Goal: Obtain resource: Obtain resource

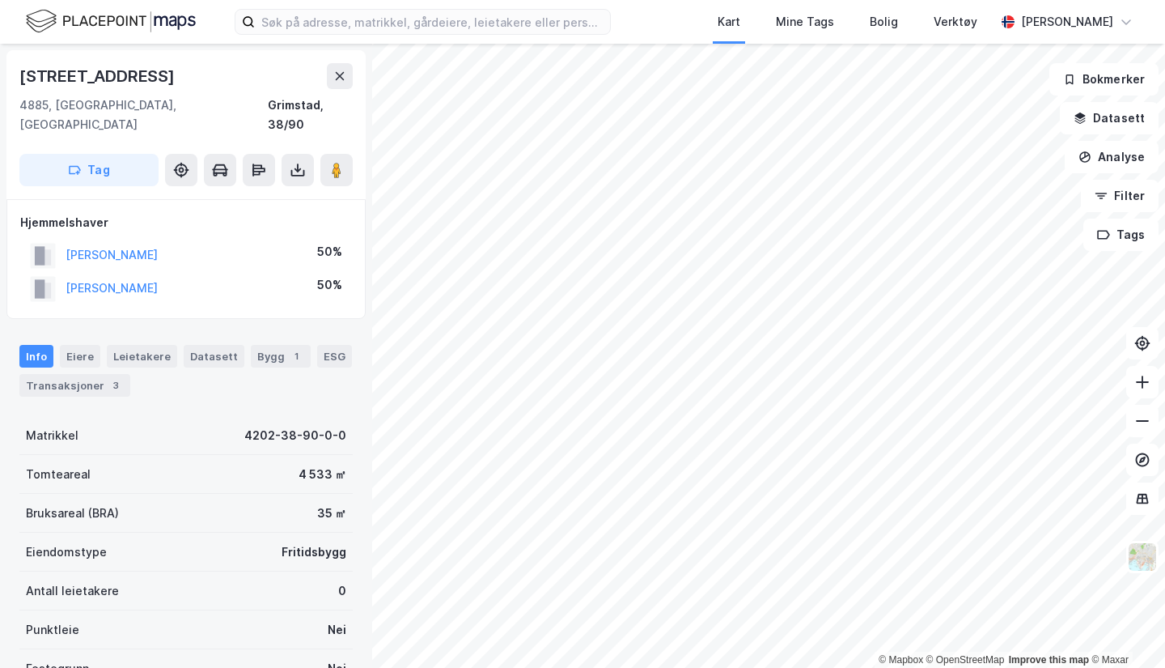
click at [343, 77] on icon at bounding box center [339, 76] width 13 height 13
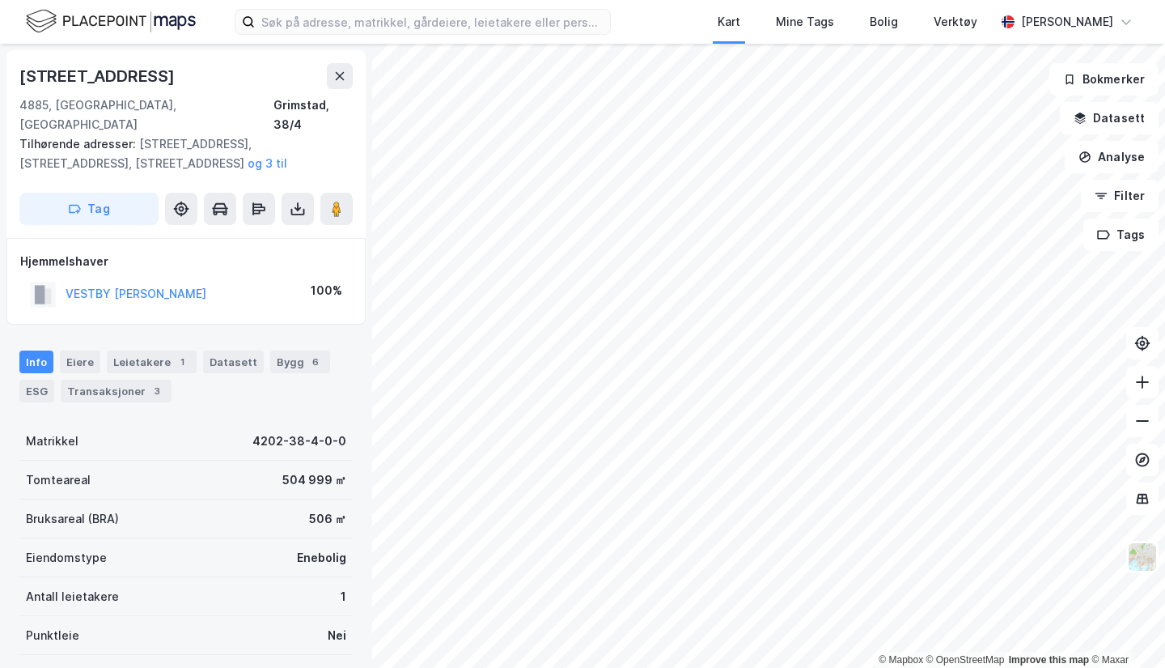
click at [341, 77] on icon at bounding box center [340, 76] width 9 height 8
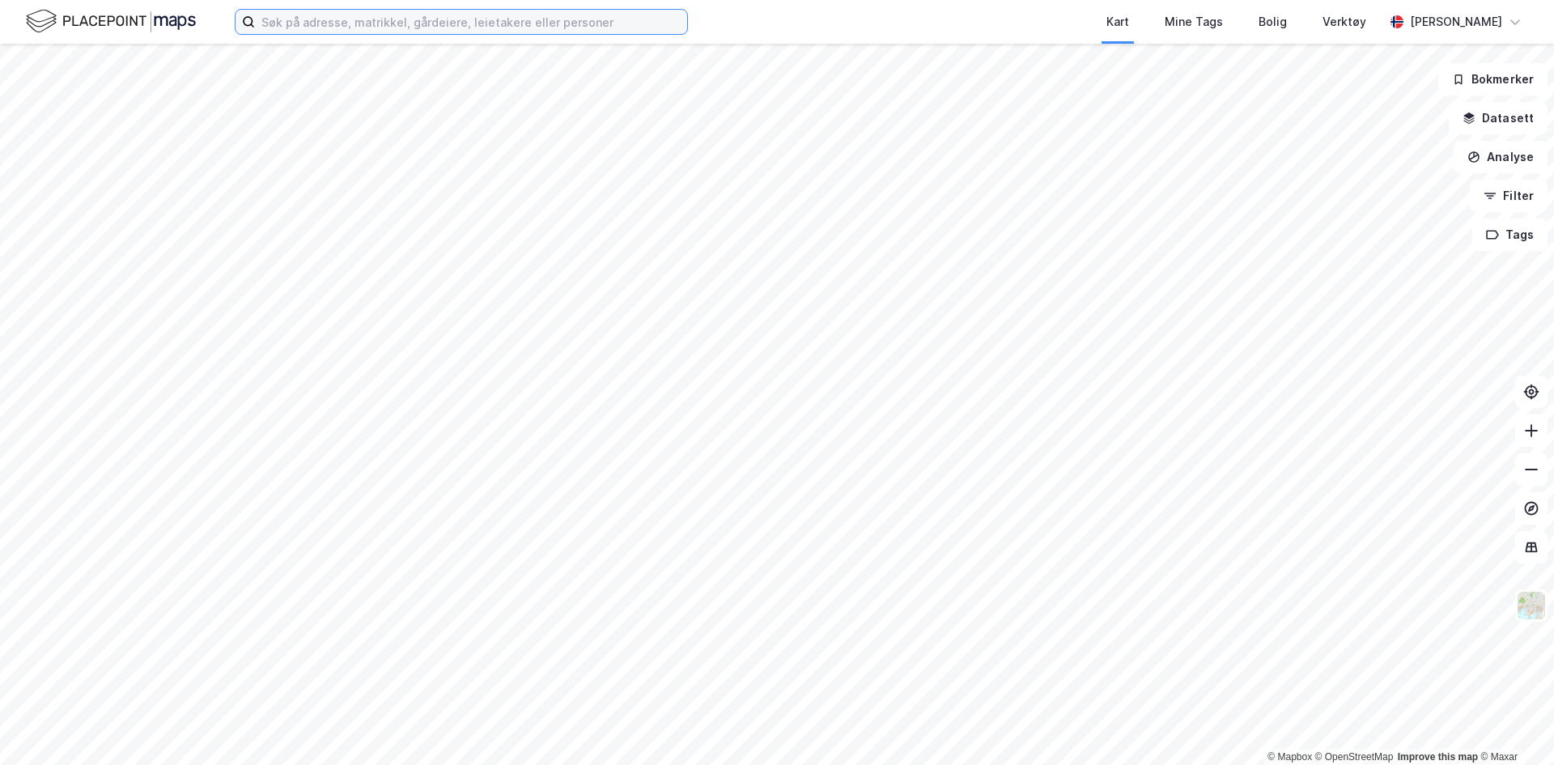
click at [350, 21] on input at bounding box center [471, 22] width 432 height 24
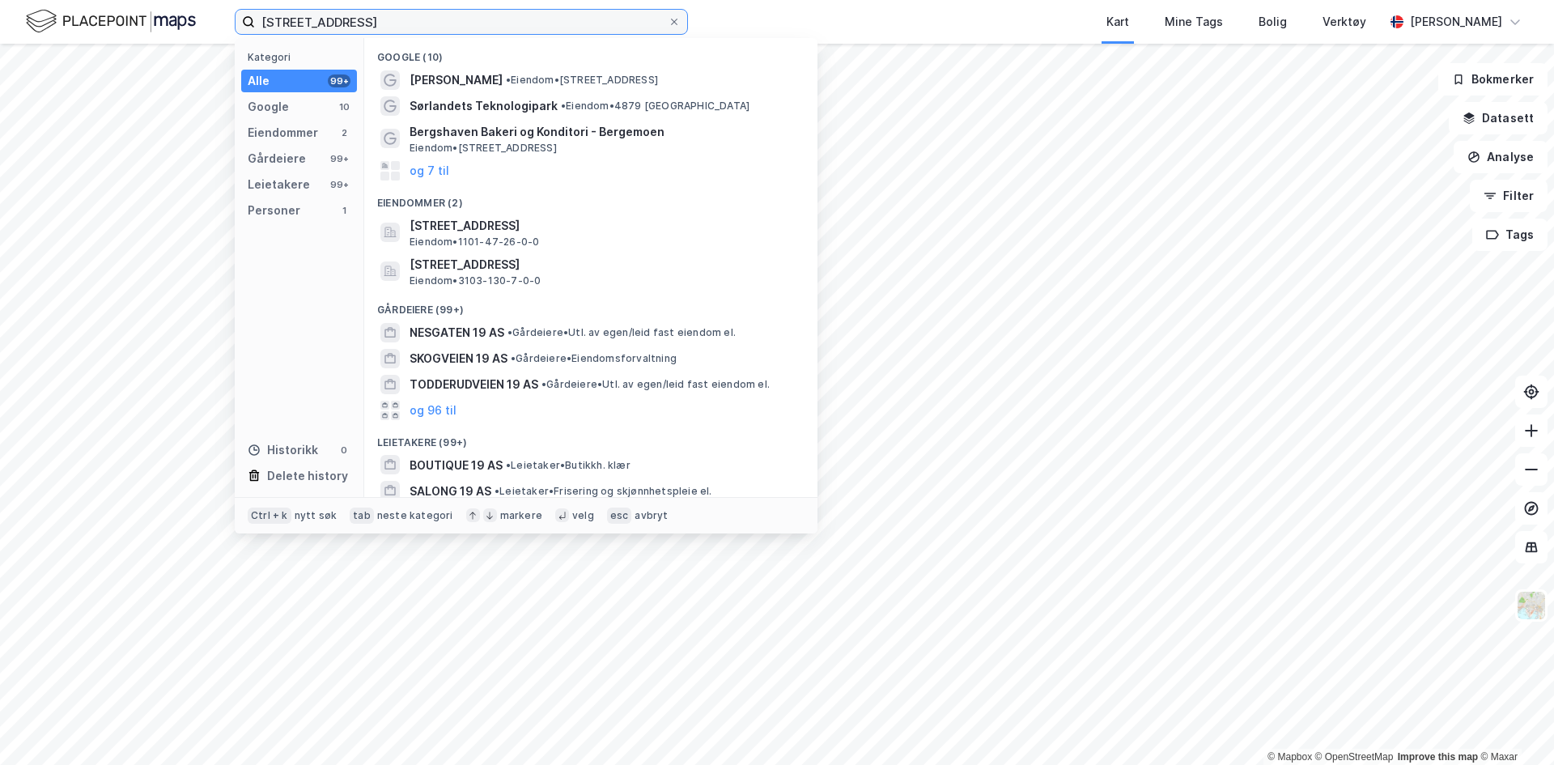
type input "[STREET_ADDRESS]"
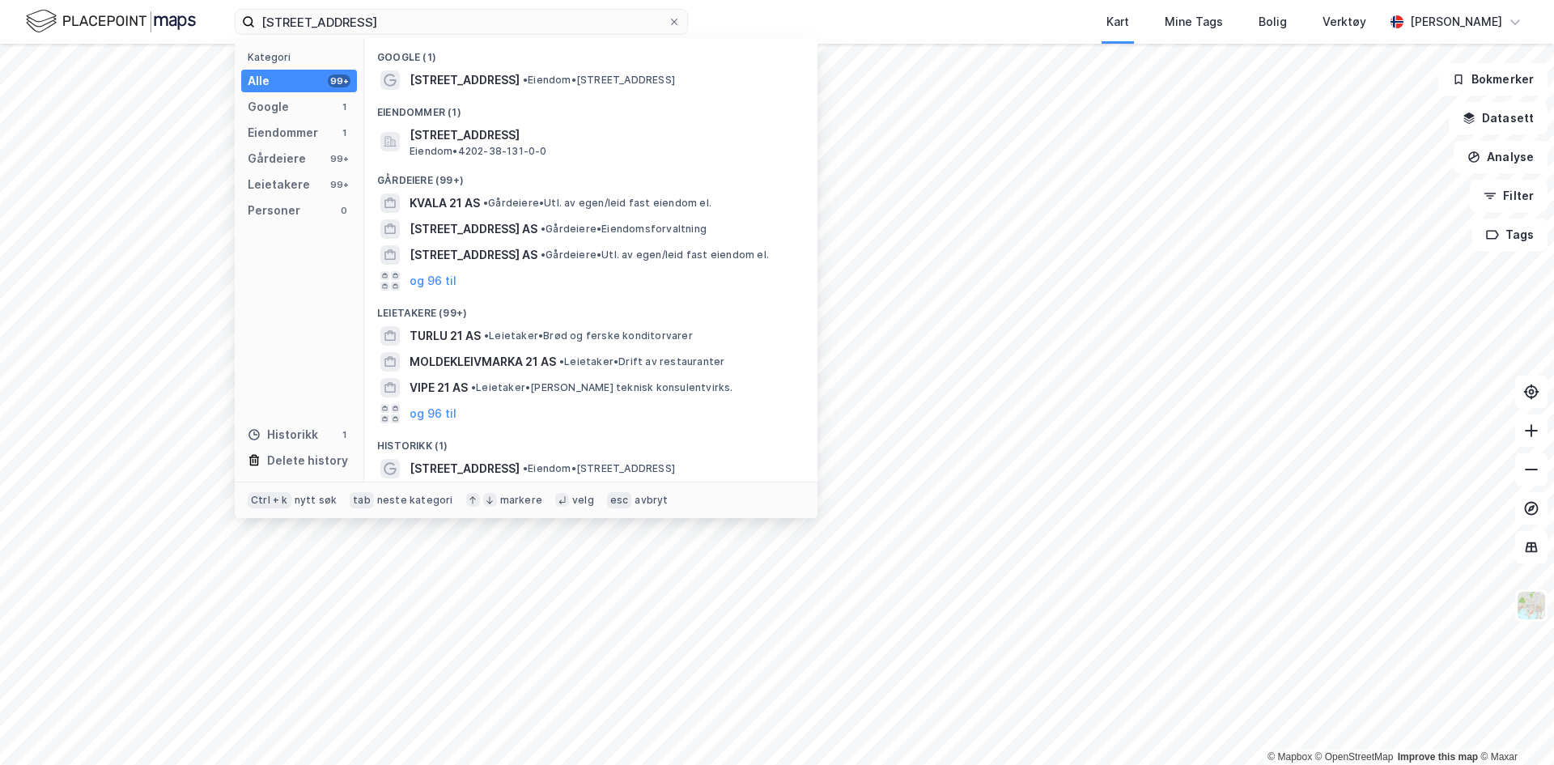
click at [501, 75] on span "[STREET_ADDRESS]" at bounding box center [464, 79] width 110 height 19
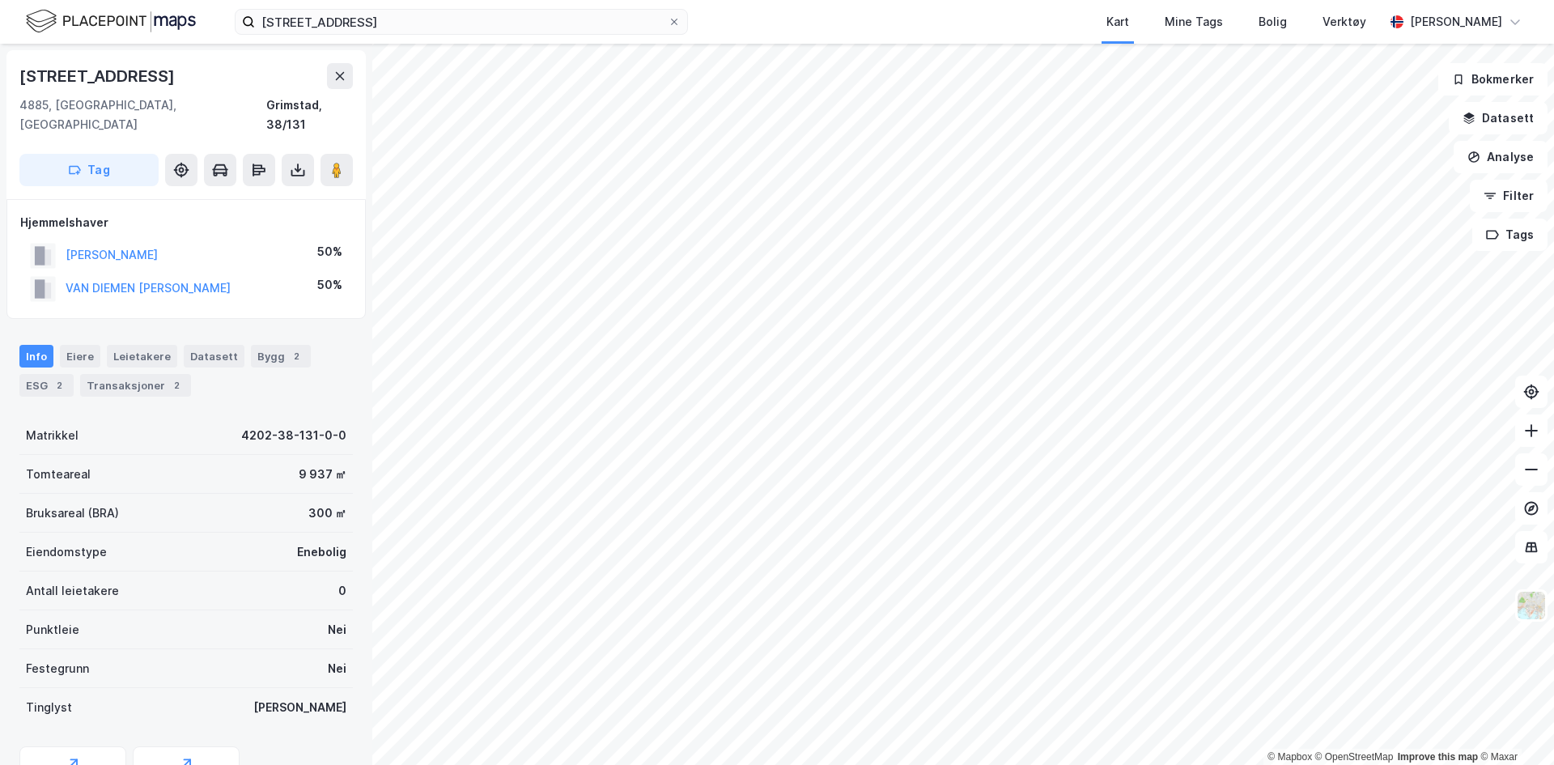
click at [1164, 436] on icon at bounding box center [1531, 430] width 16 height 16
click at [1164, 422] on icon at bounding box center [1531, 430] width 16 height 16
click at [1164, 471] on icon at bounding box center [1531, 469] width 16 height 16
click at [1164, 156] on button "Analyse" at bounding box center [1500, 157] width 94 height 32
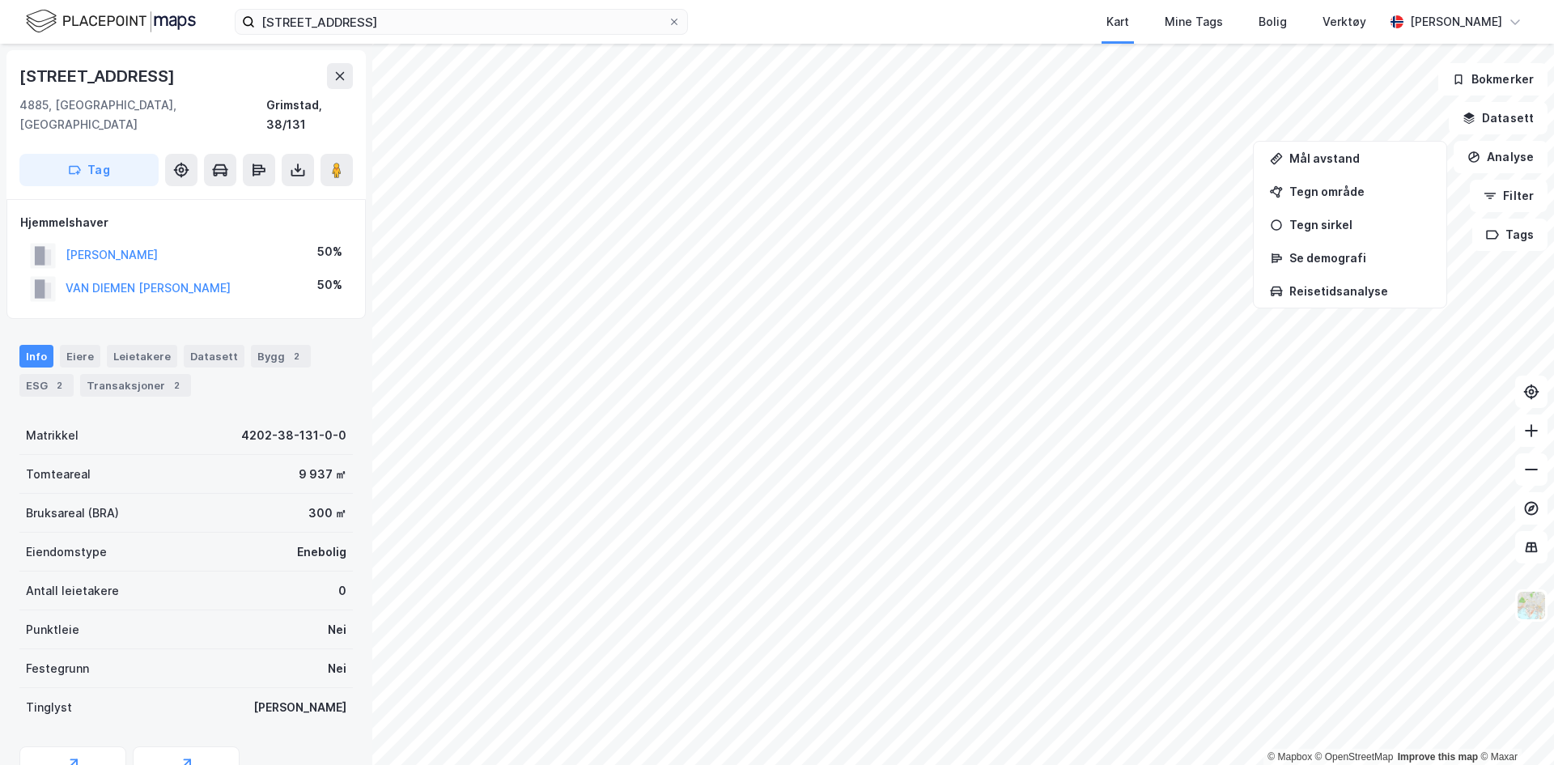
click at [1164, 170] on div "Mål avstand" at bounding box center [1350, 158] width 186 height 27
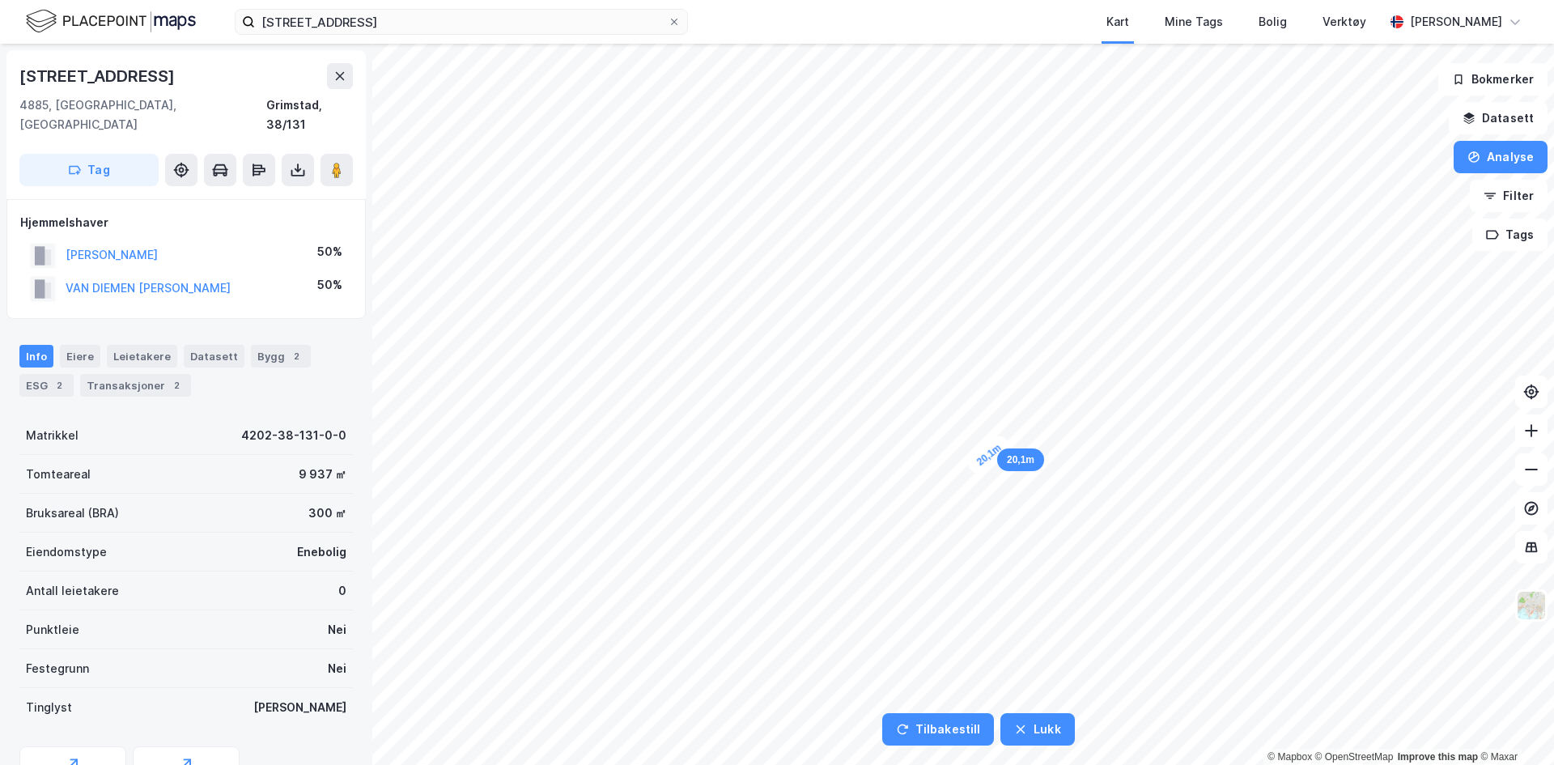
click at [1003, 443] on div "20,1m" at bounding box center [989, 454] width 51 height 47
click at [1114, 667] on button "Lukk" at bounding box center [1106, 729] width 74 height 32
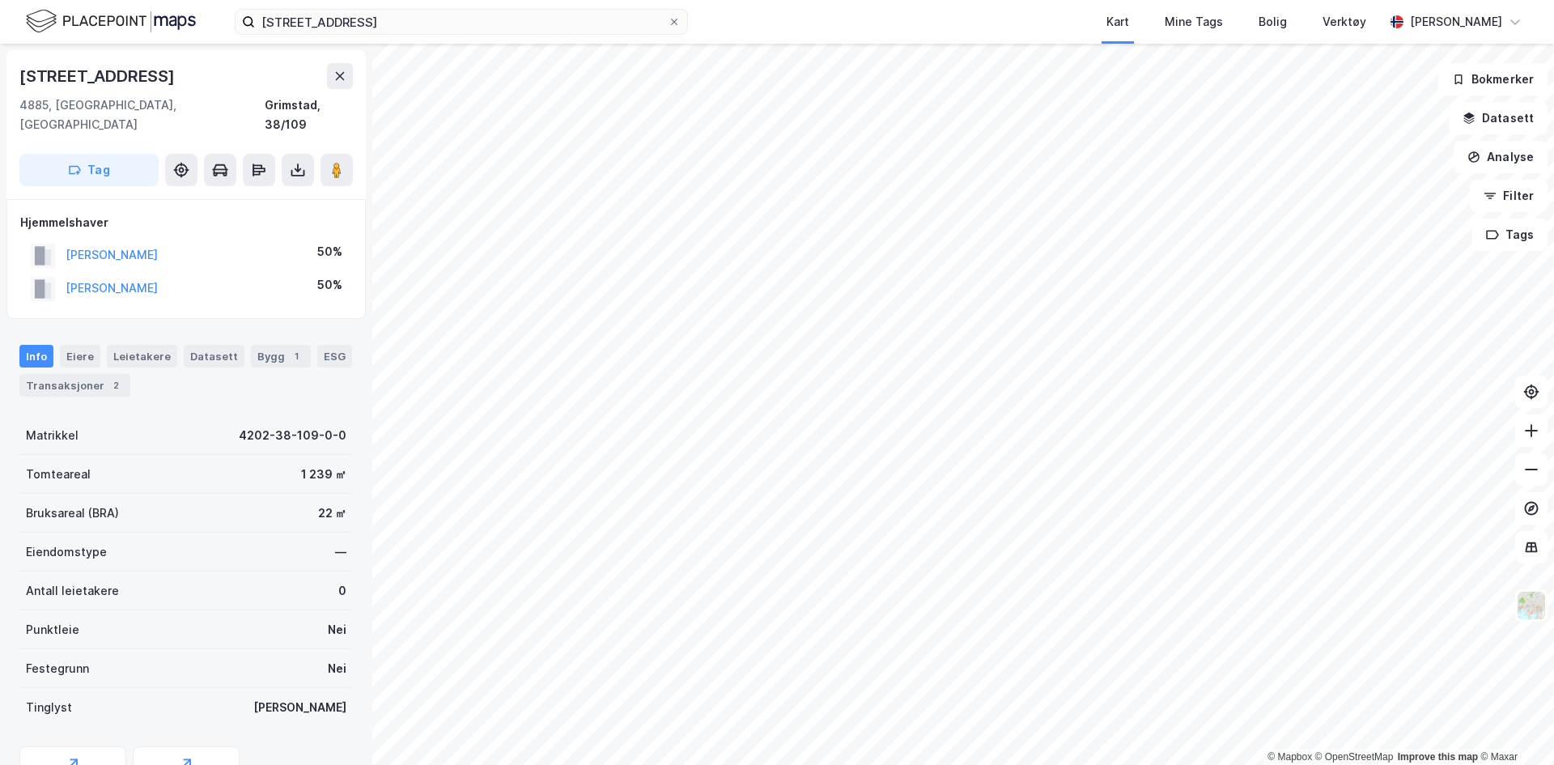
click at [304, 162] on icon at bounding box center [298, 170] width 16 height 16
click at [255, 196] on div "Last ned grunnbok" at bounding box center [218, 202] width 94 height 13
click at [1164, 388] on icon at bounding box center [1530, 391] width 13 height 13
click at [1164, 155] on button "Analyse" at bounding box center [1500, 157] width 94 height 32
click at [1164, 166] on div "Mål avstand" at bounding box center [1350, 158] width 186 height 27
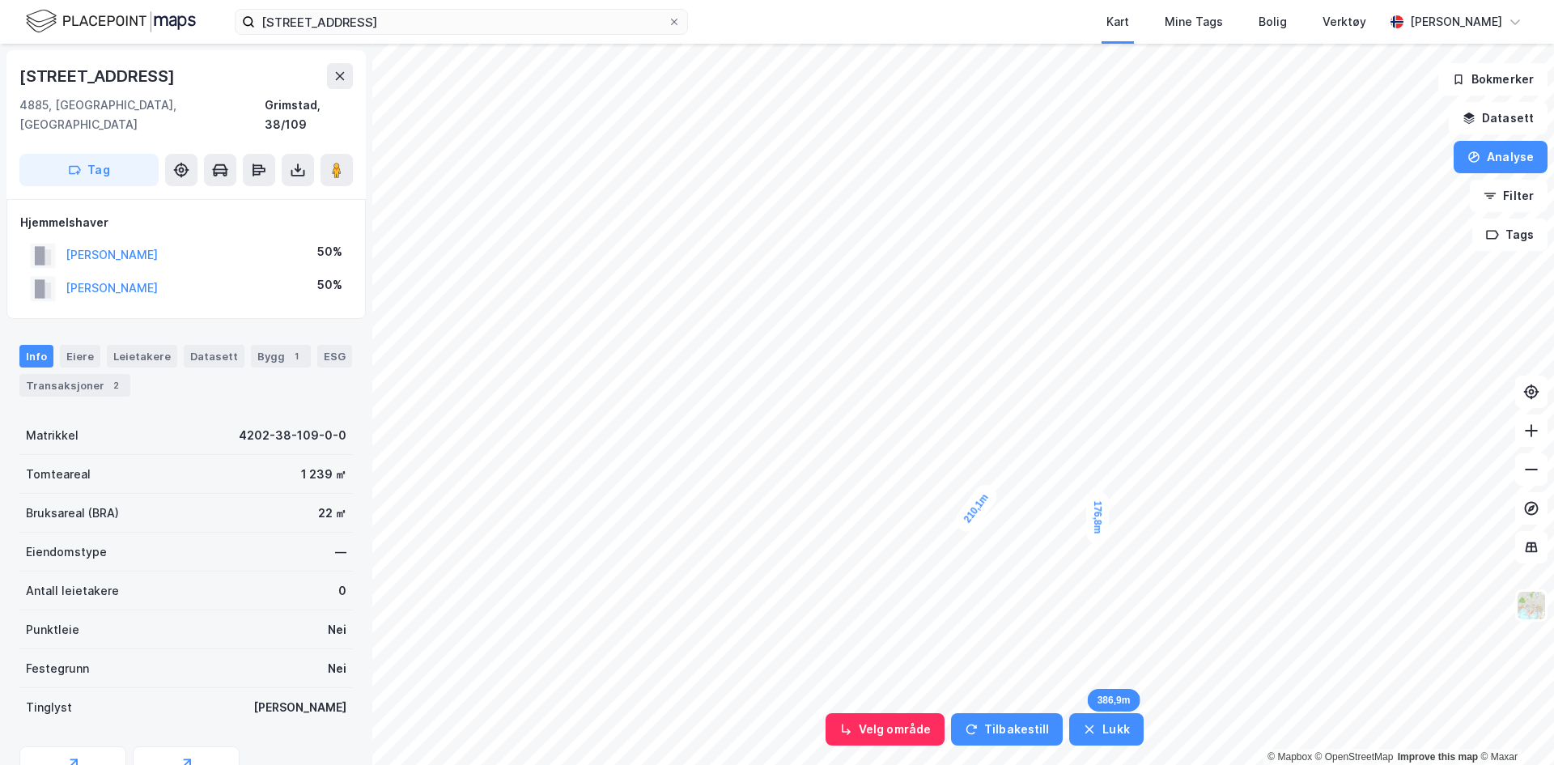
click at [1099, 667] on button "Lukk" at bounding box center [1106, 729] width 74 height 32
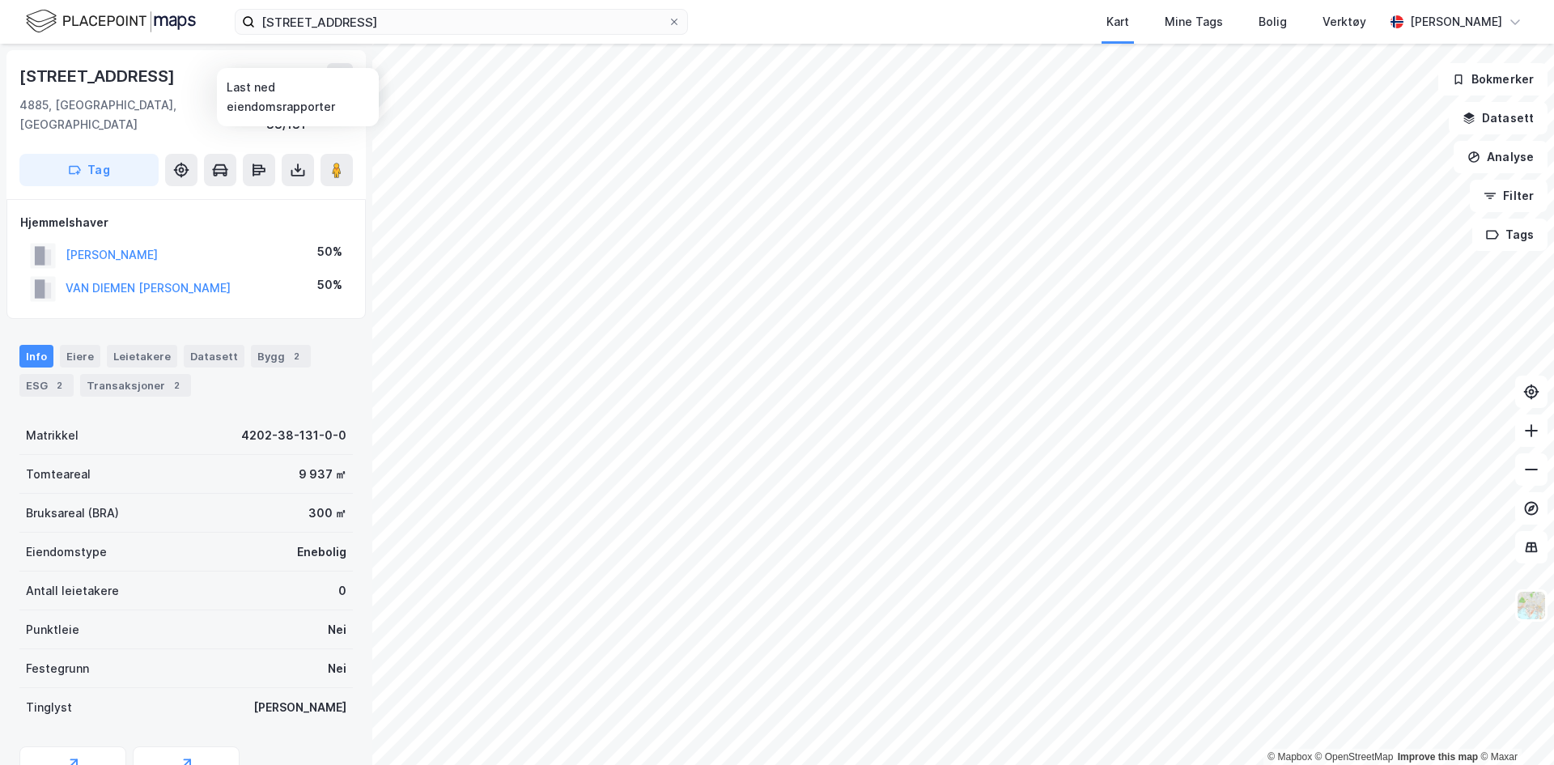
click at [302, 162] on icon at bounding box center [298, 170] width 16 height 16
click at [249, 190] on div "Last ned grunnbok" at bounding box center [228, 202] width 172 height 26
